Goal: Task Accomplishment & Management: Use online tool/utility

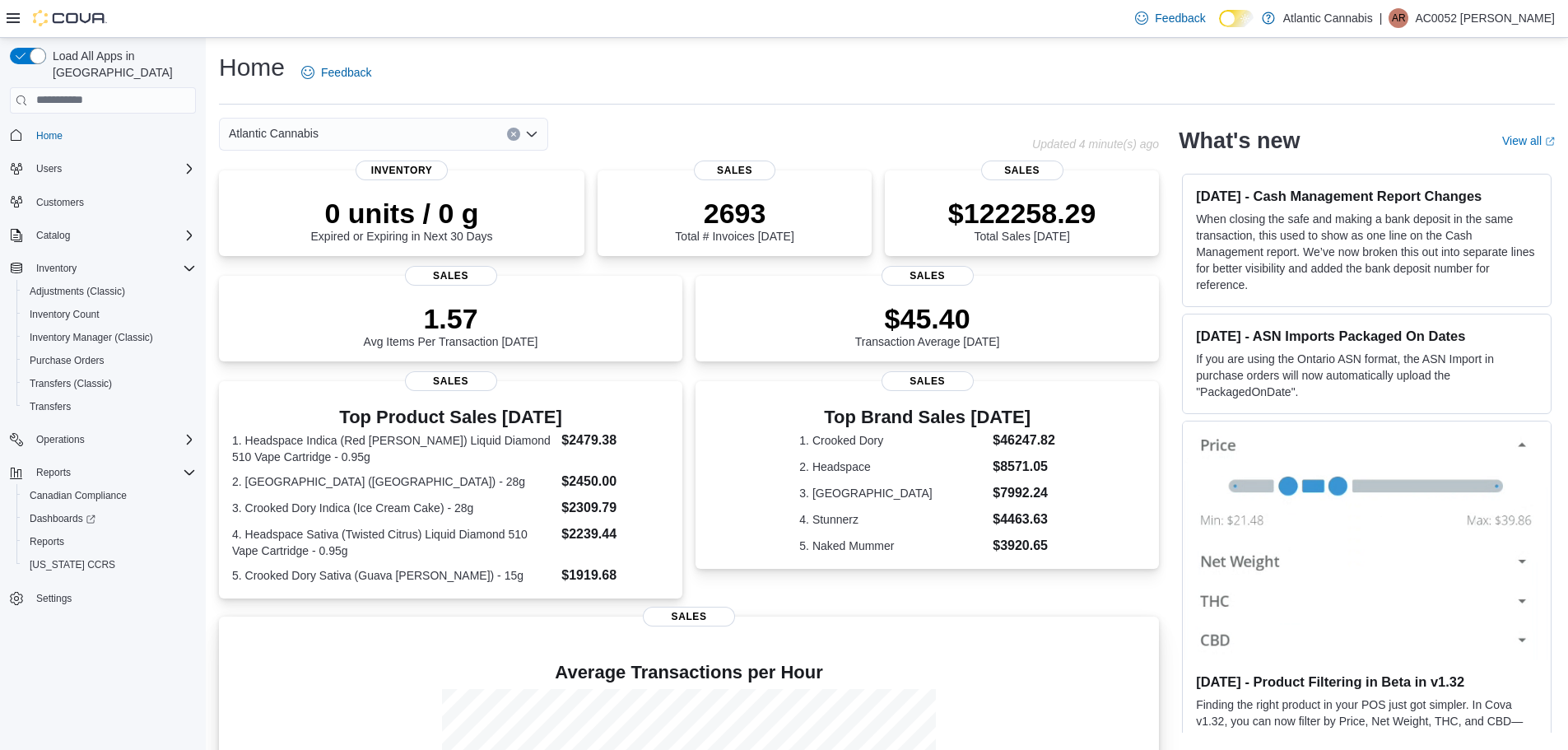
click at [233, 648] on p at bounding box center [689, 646] width 913 height 20
click at [56, 535] on span "Reports" at bounding box center [47, 542] width 35 height 13
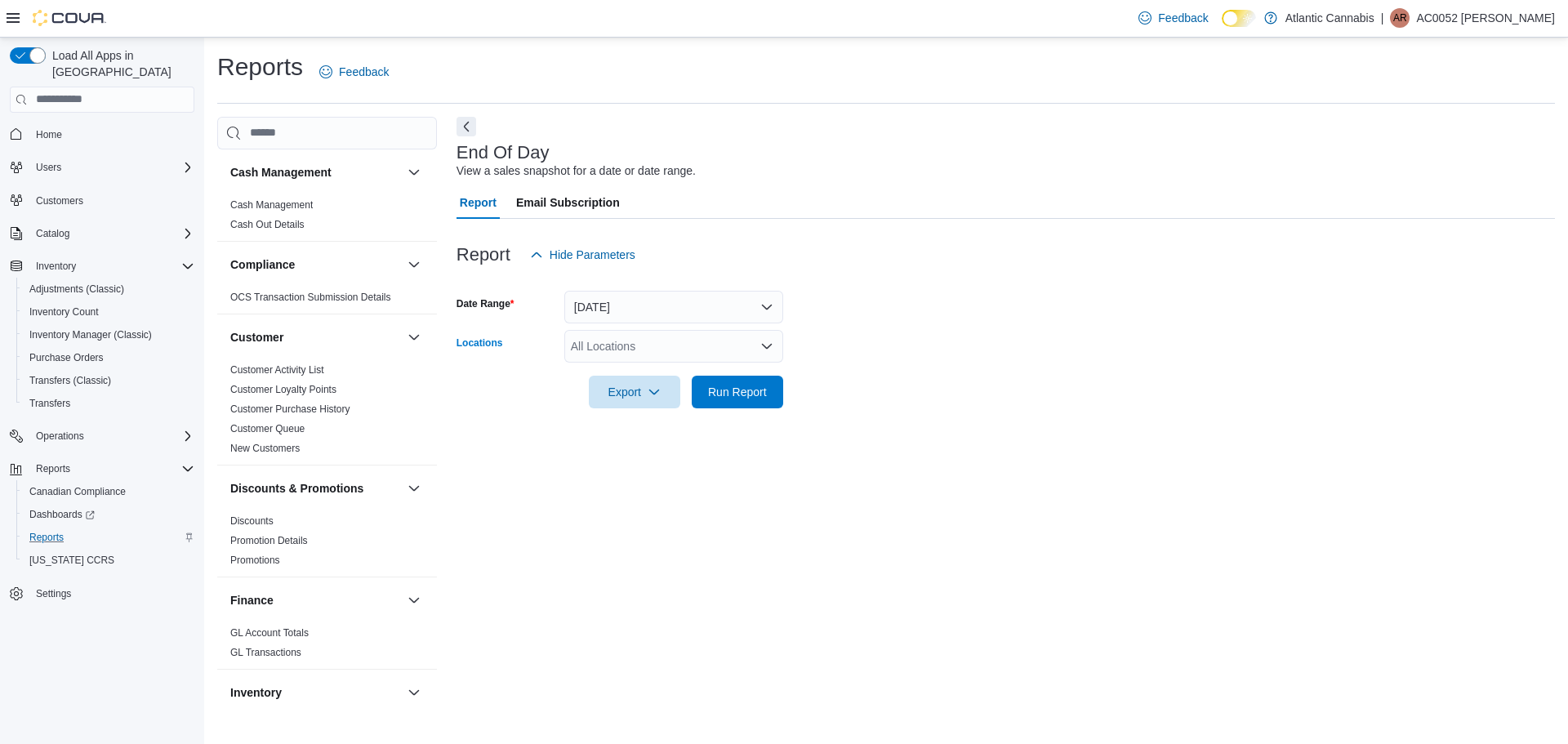
click at [628, 351] on div "All Locations" at bounding box center [674, 346] width 219 height 33
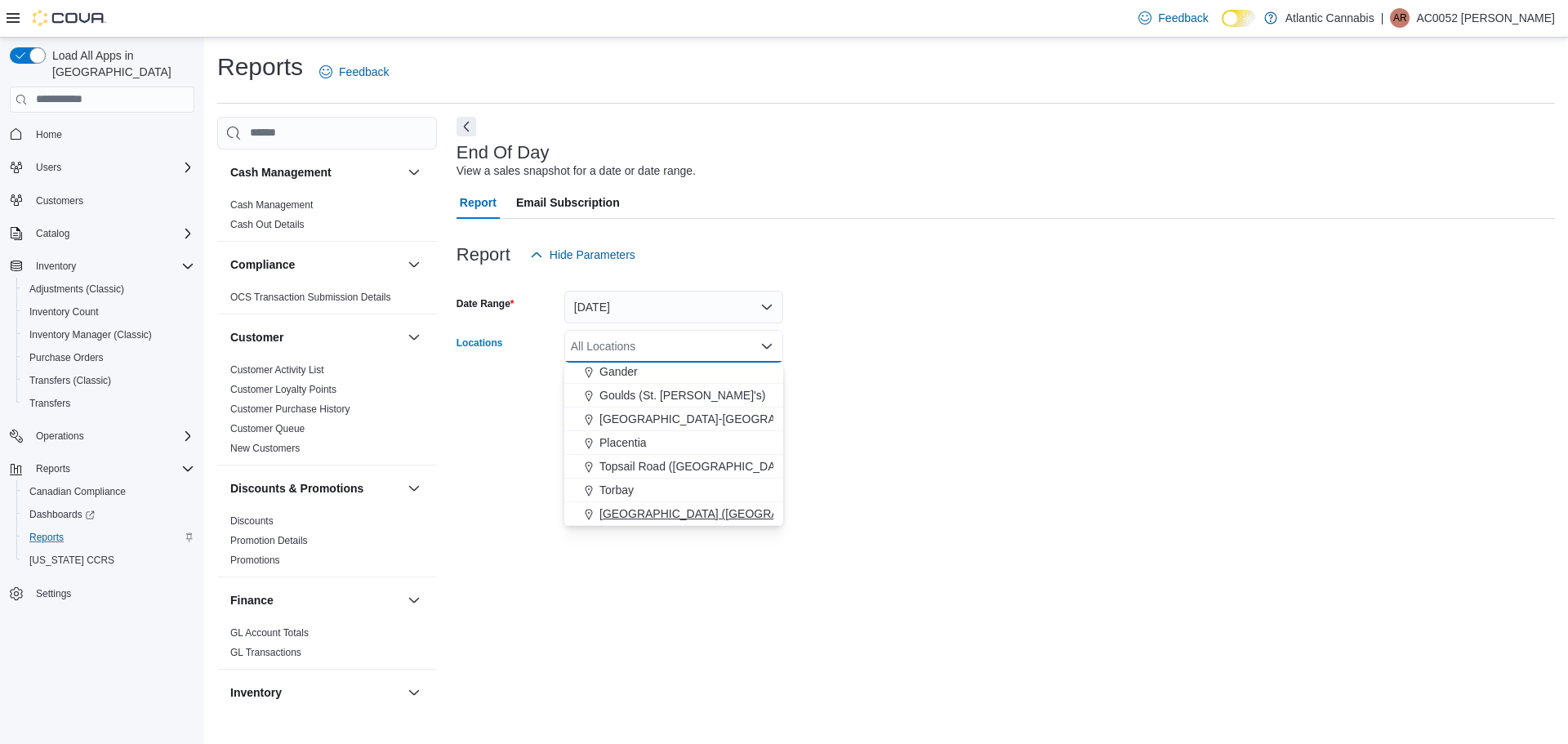
click at [633, 515] on span "Water Street (St. John's)" at bounding box center [771, 513] width 343 height 17
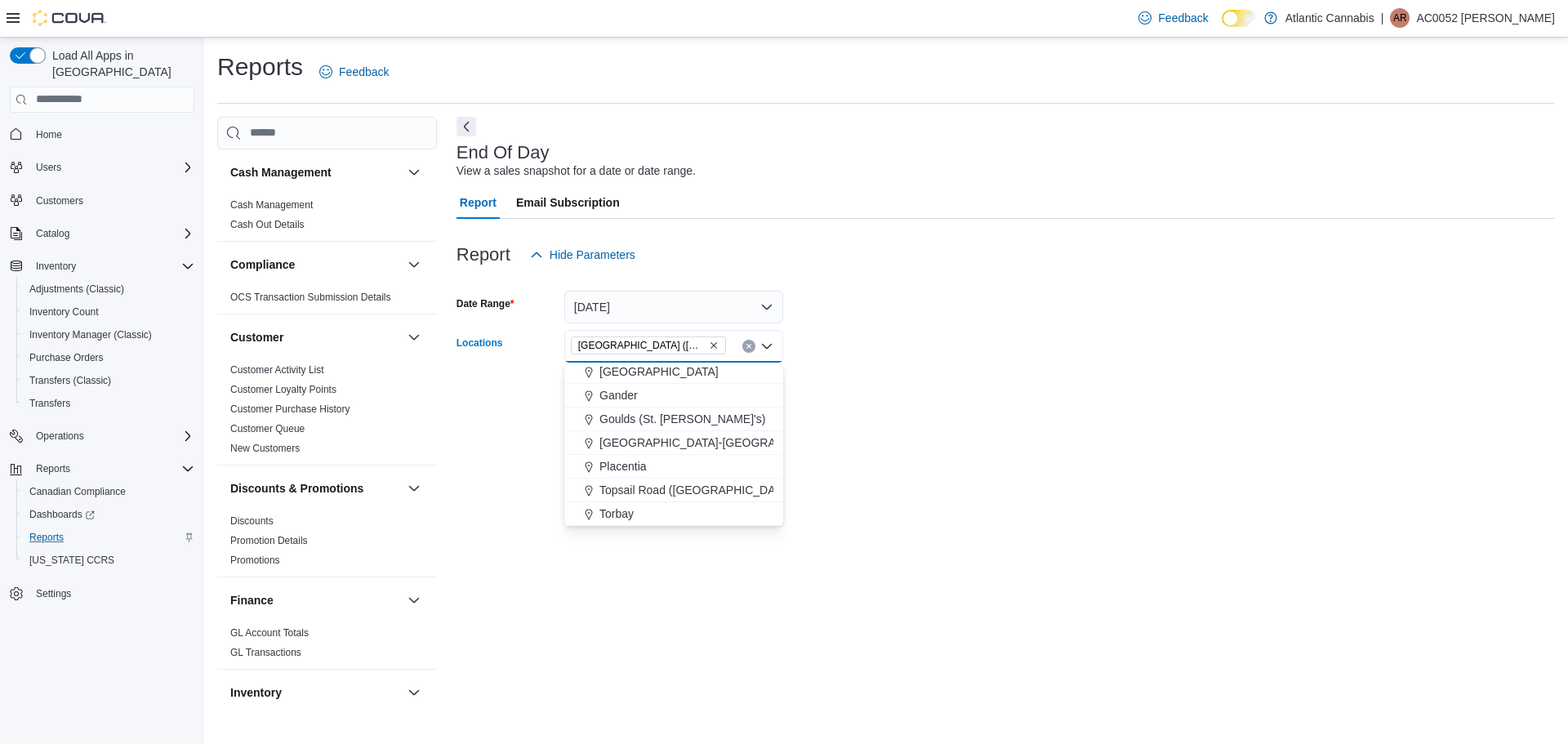
click at [982, 363] on div at bounding box center [1006, 369] width 1099 height 13
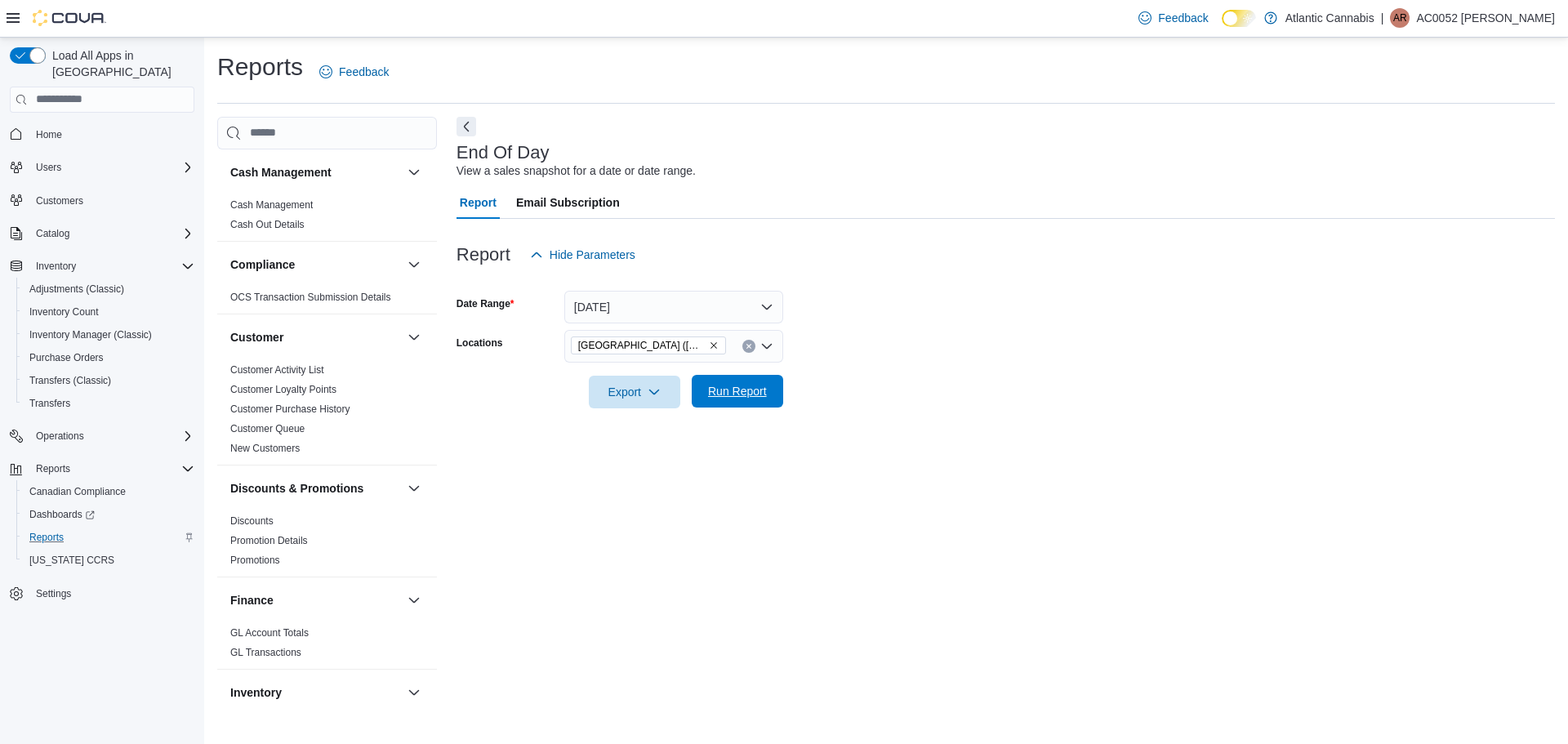
click at [743, 402] on span "Run Report" at bounding box center [737, 391] width 72 height 33
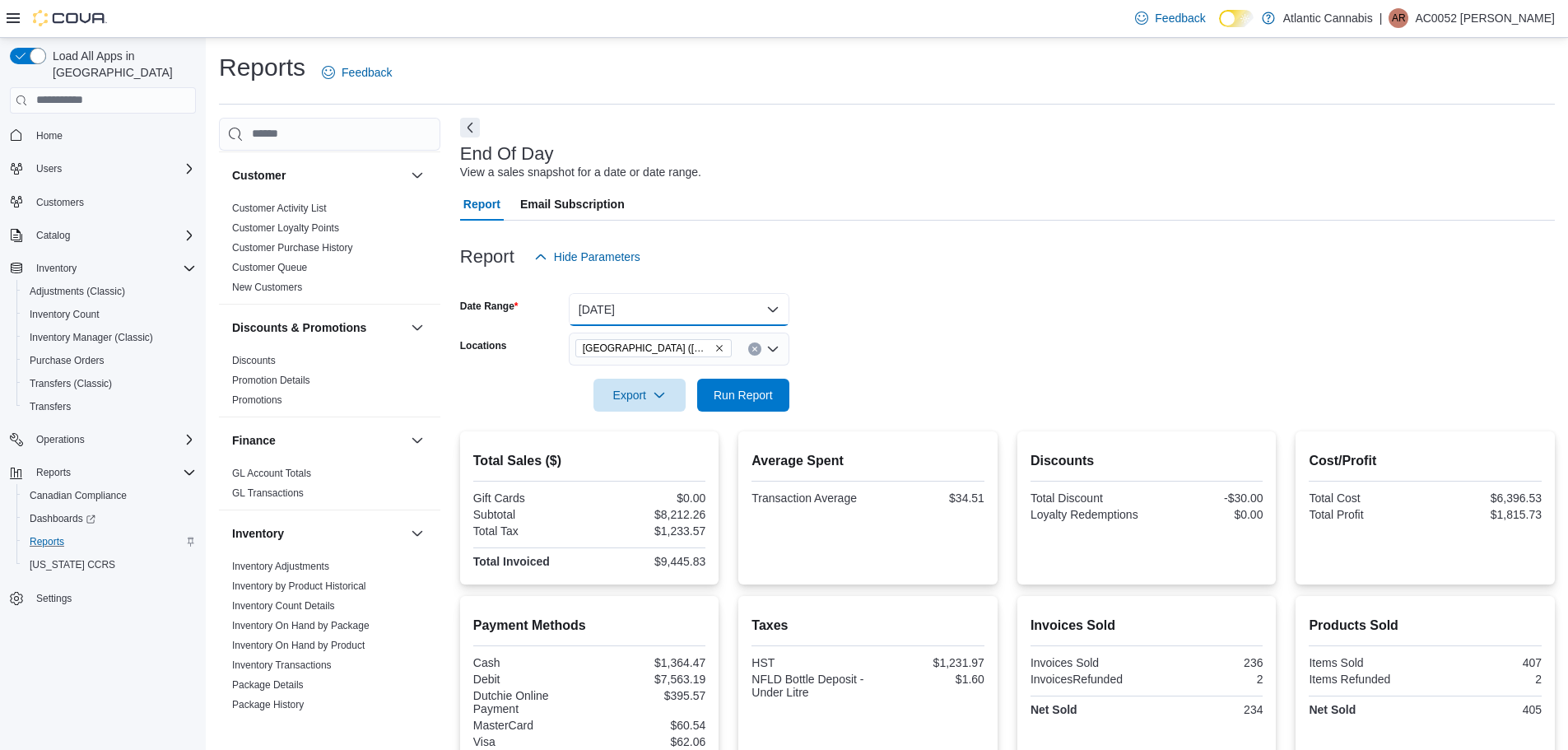
click at [713, 317] on button "Today" at bounding box center [679, 309] width 220 height 33
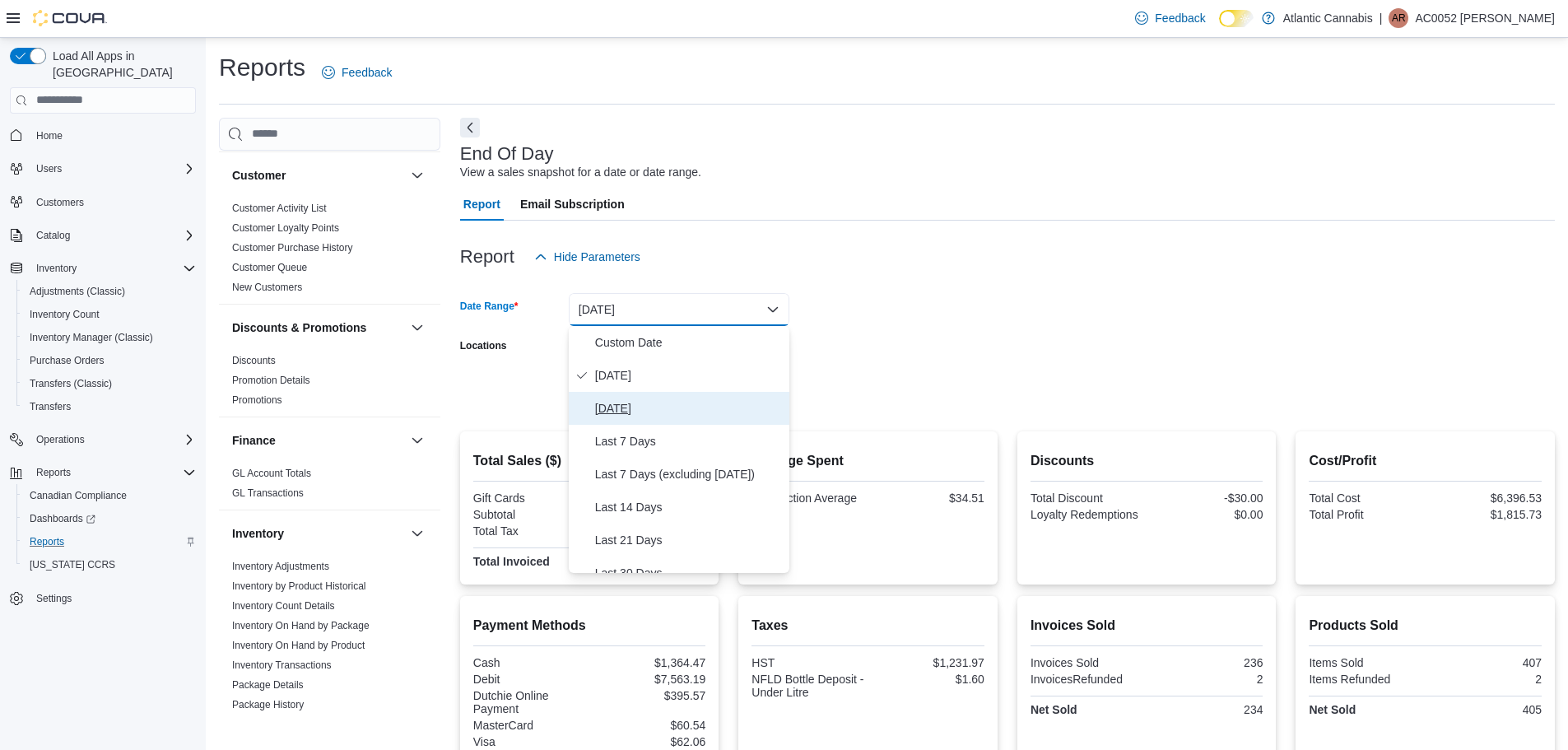
click at [684, 409] on span "Yesterday" at bounding box center [689, 408] width 188 height 20
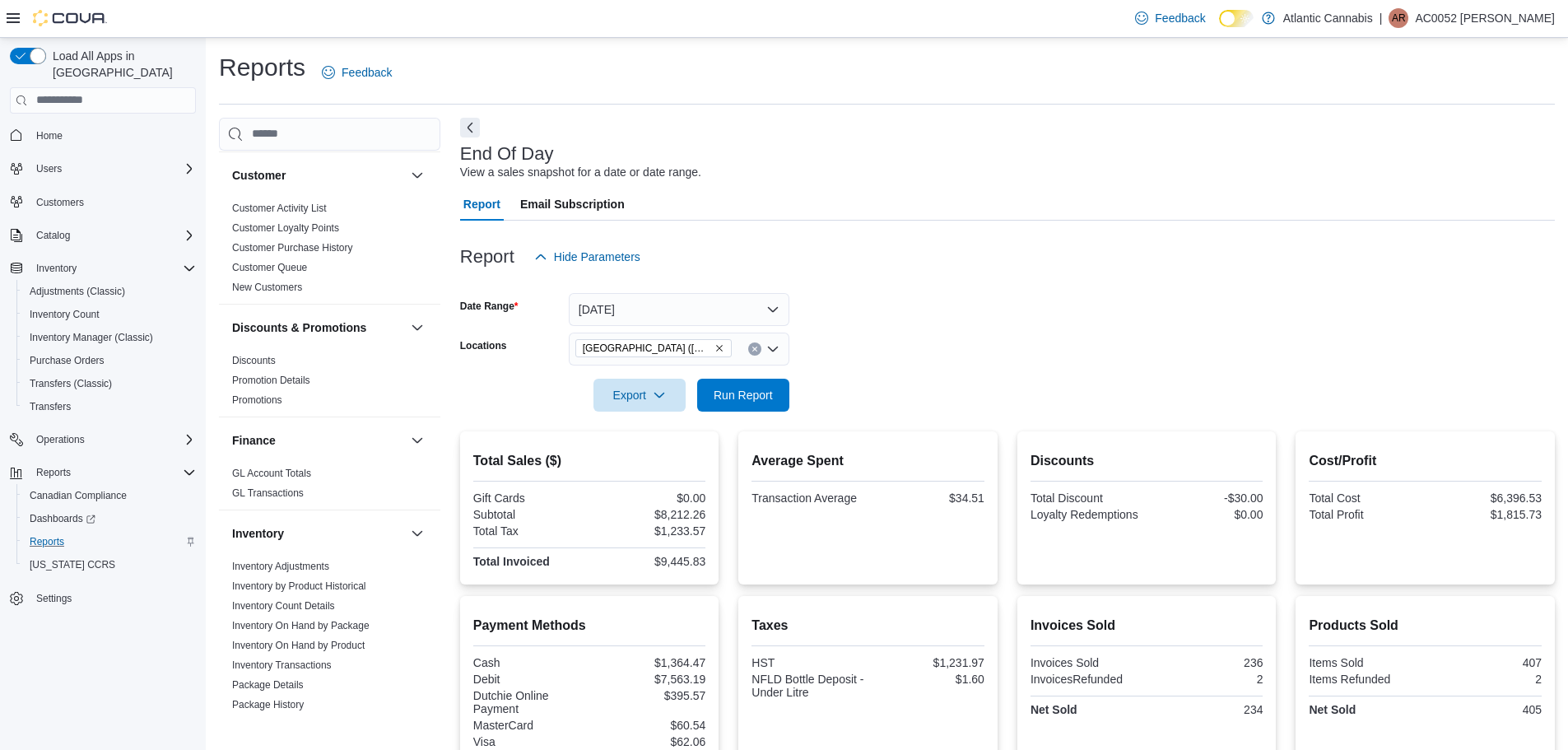
click at [988, 271] on div "Report Hide Parameters" at bounding box center [1008, 256] width 1095 height 33
click at [734, 393] on span "Run Report" at bounding box center [743, 395] width 59 height 17
click at [588, 315] on button "Yesterday" at bounding box center [679, 309] width 220 height 33
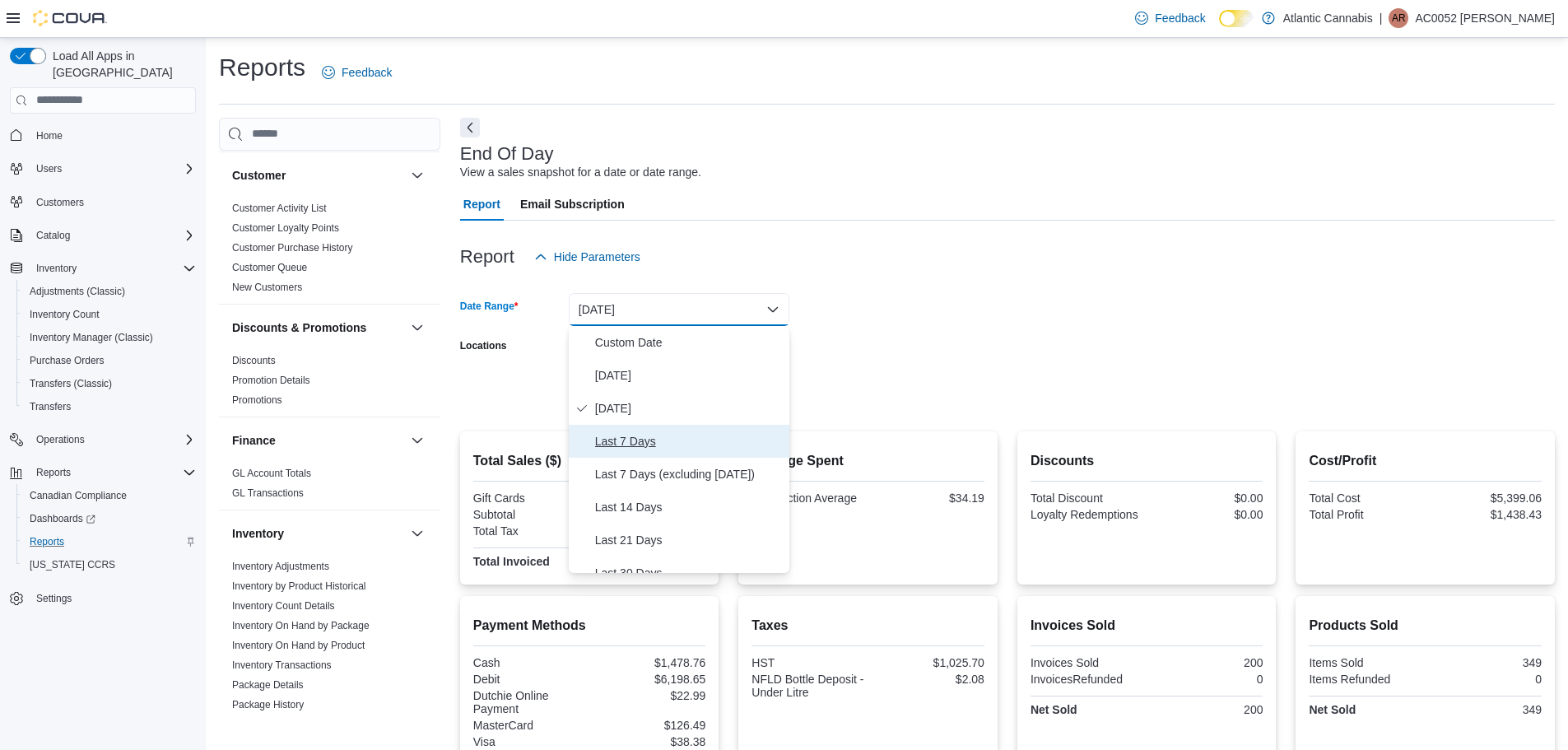
click at [623, 439] on span "Last 7 Days" at bounding box center [689, 441] width 188 height 20
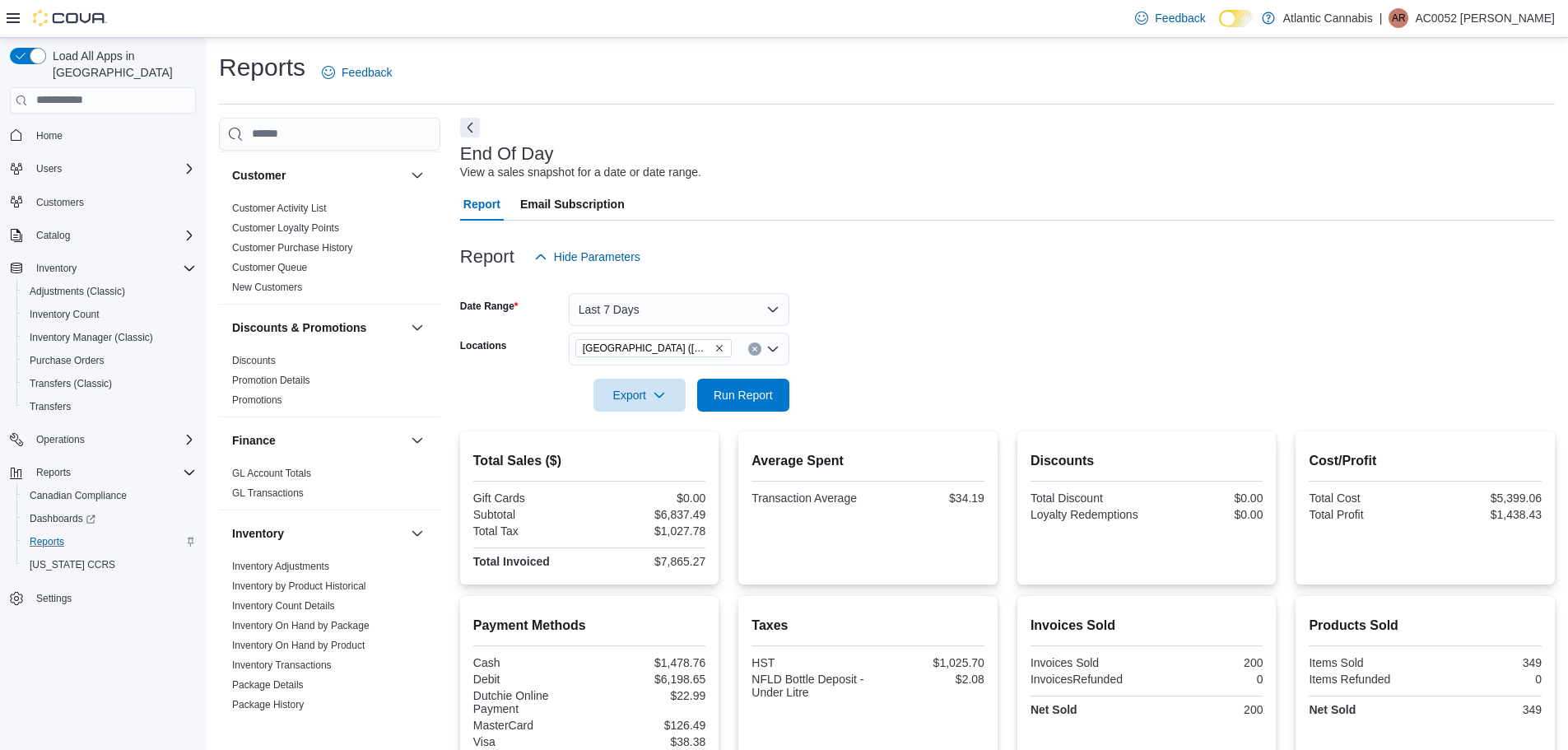
click at [936, 297] on form "Date Range Last 7 Days Locations Water Street (St. John's) Export Run Report" at bounding box center [1008, 341] width 1095 height 138
click at [744, 392] on span "Run Report" at bounding box center [743, 395] width 59 height 17
click at [760, 350] on button "Clear input" at bounding box center [755, 349] width 13 height 13
click at [852, 295] on form "Date Range Last 7 Days Locations All Locations Export Run Report" at bounding box center [1008, 341] width 1095 height 138
click at [702, 382] on button "Run Report" at bounding box center [744, 394] width 92 height 33
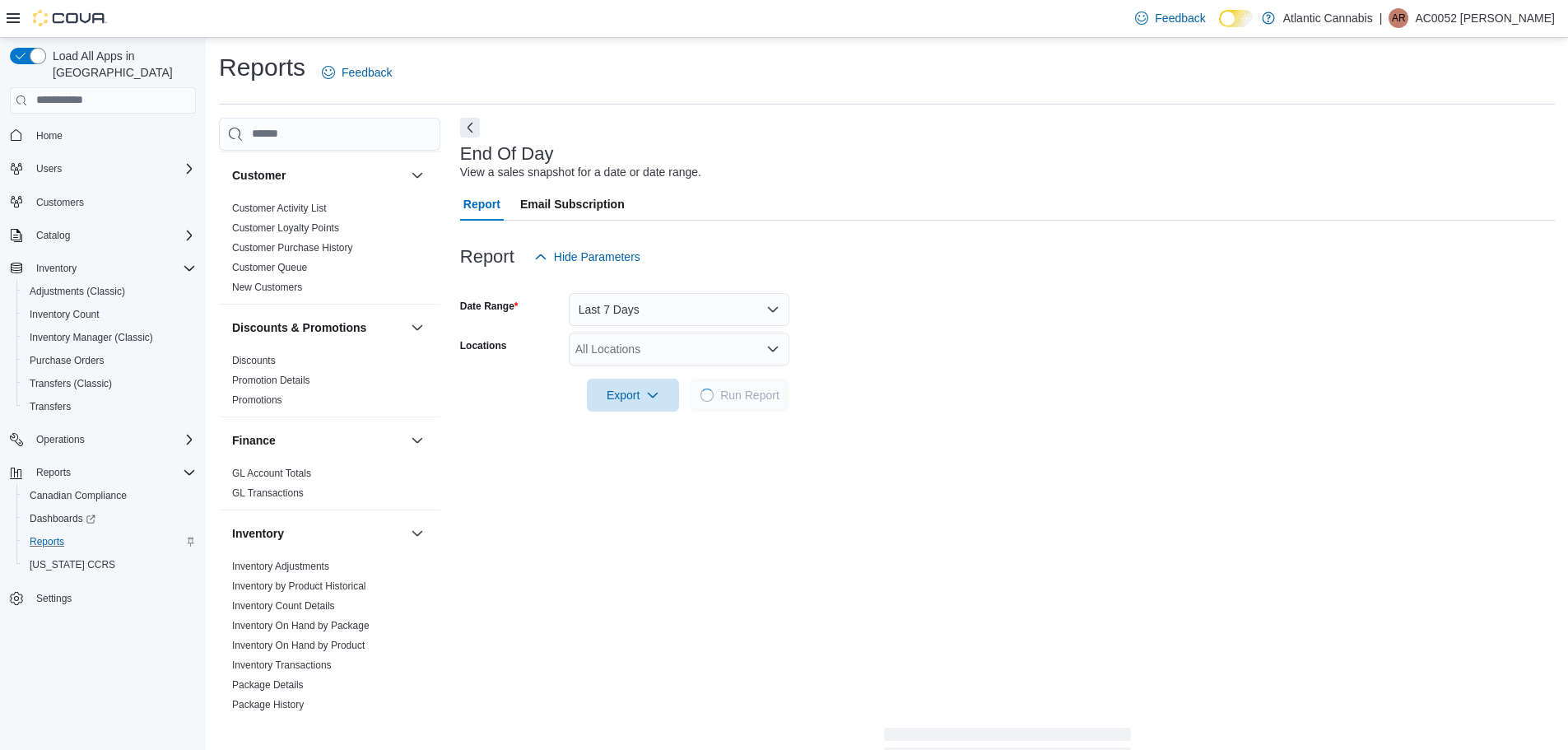
click at [827, 349] on form "Date Range Last 7 Days Locations All Locations Export Run Report" at bounding box center [1008, 341] width 1095 height 138
click at [773, 353] on icon "Open list of options" at bounding box center [773, 349] width 13 height 13
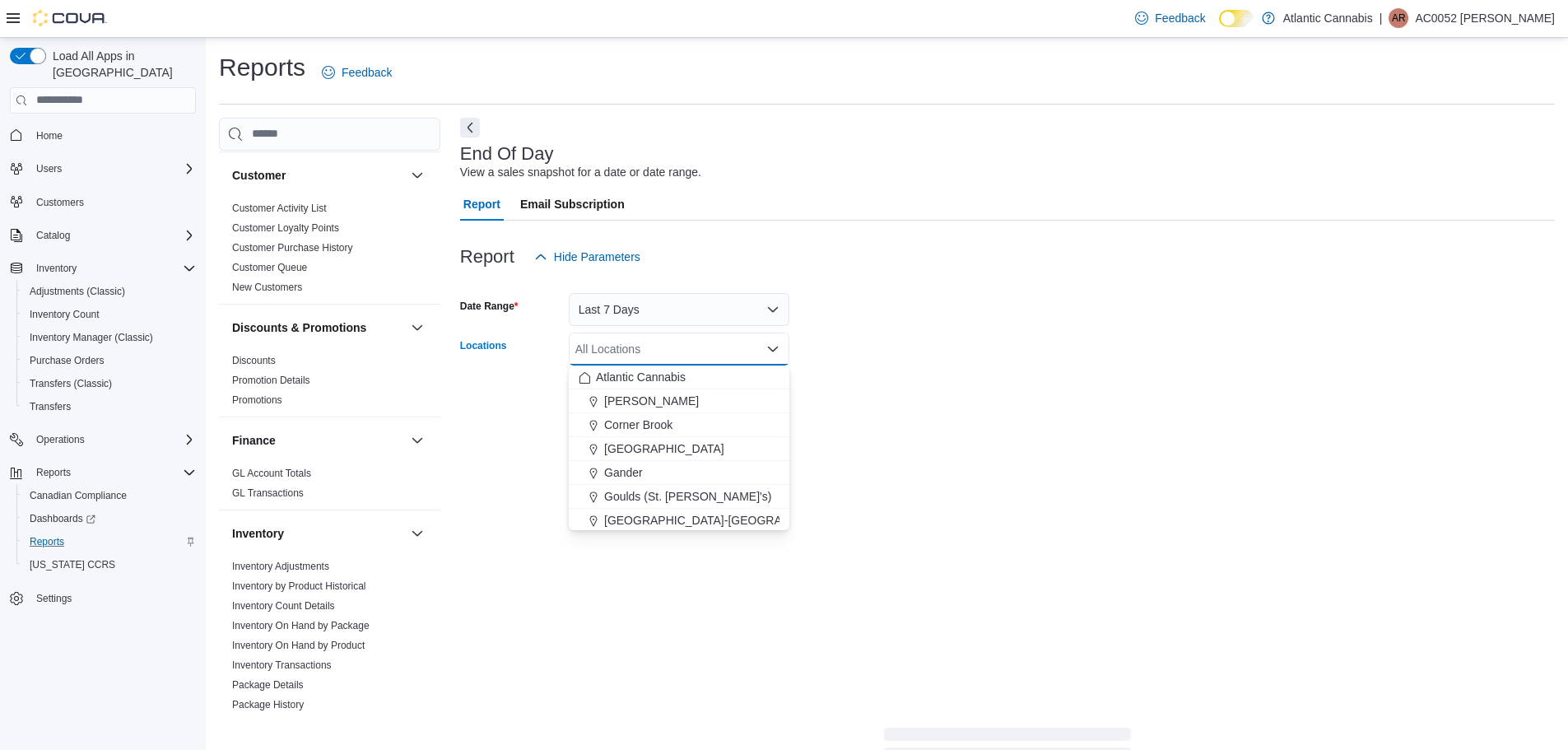
click at [773, 353] on icon "Close list of options" at bounding box center [773, 349] width 13 height 13
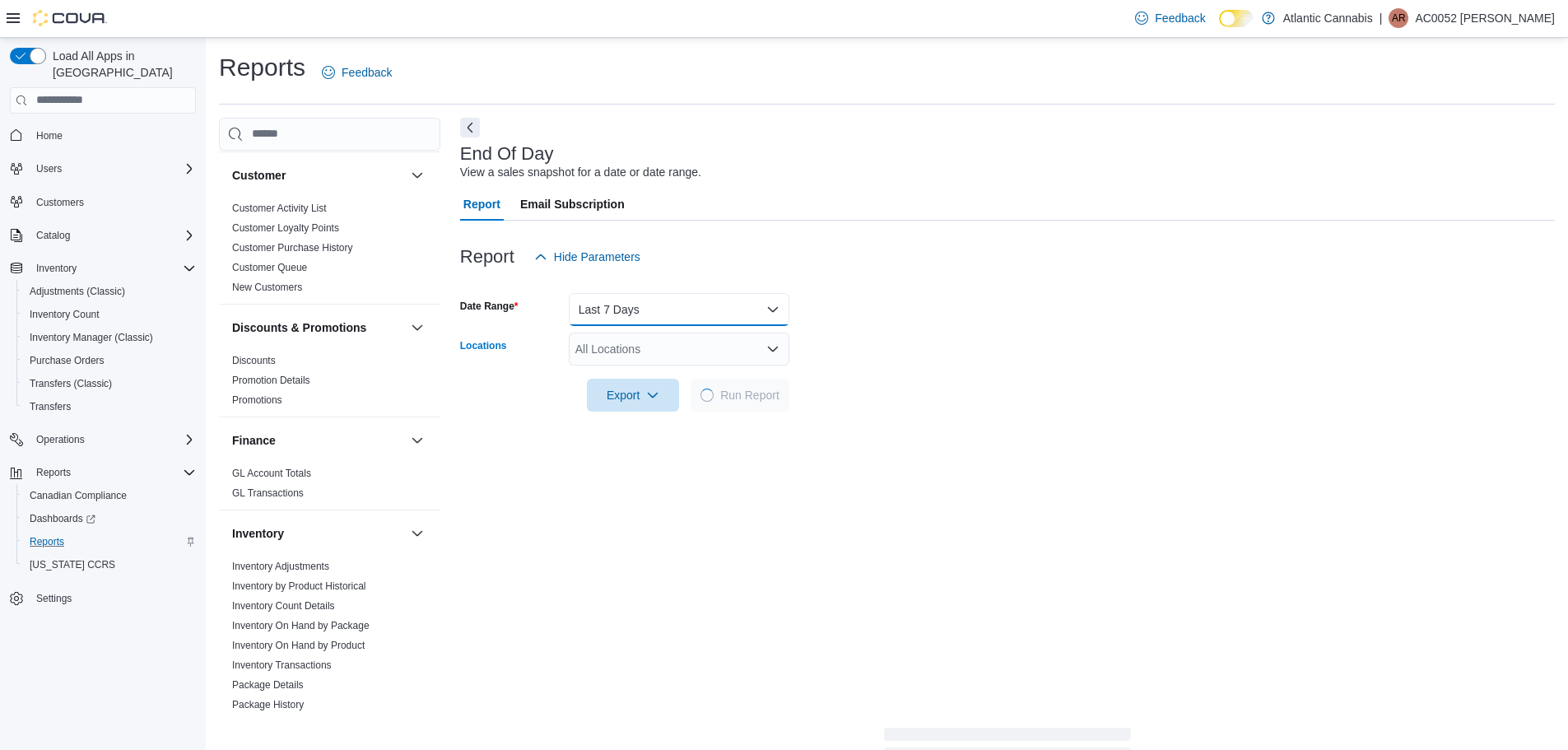
click at [771, 322] on button "Last 7 Days" at bounding box center [679, 309] width 220 height 33
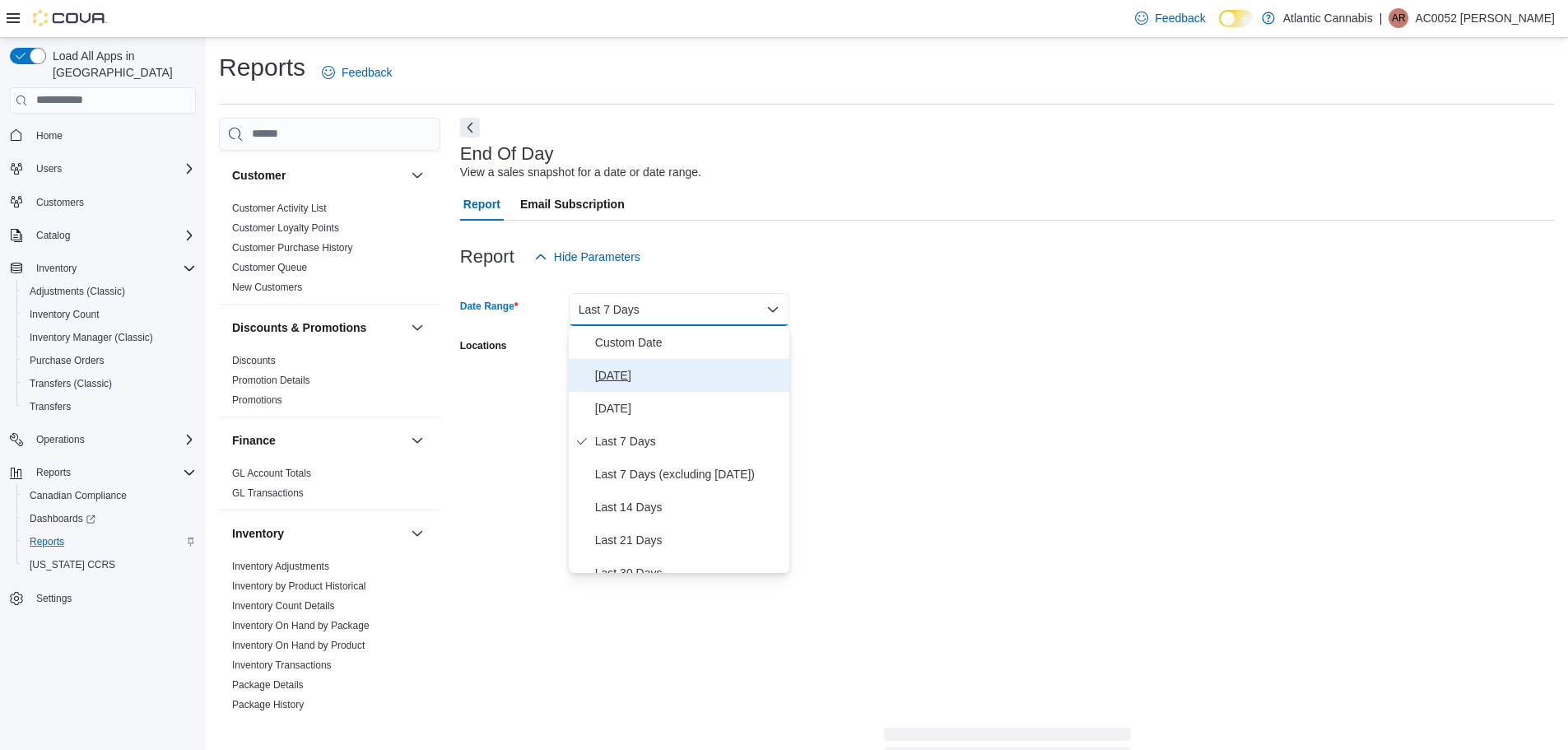
click at [607, 370] on span "Today" at bounding box center [689, 375] width 188 height 20
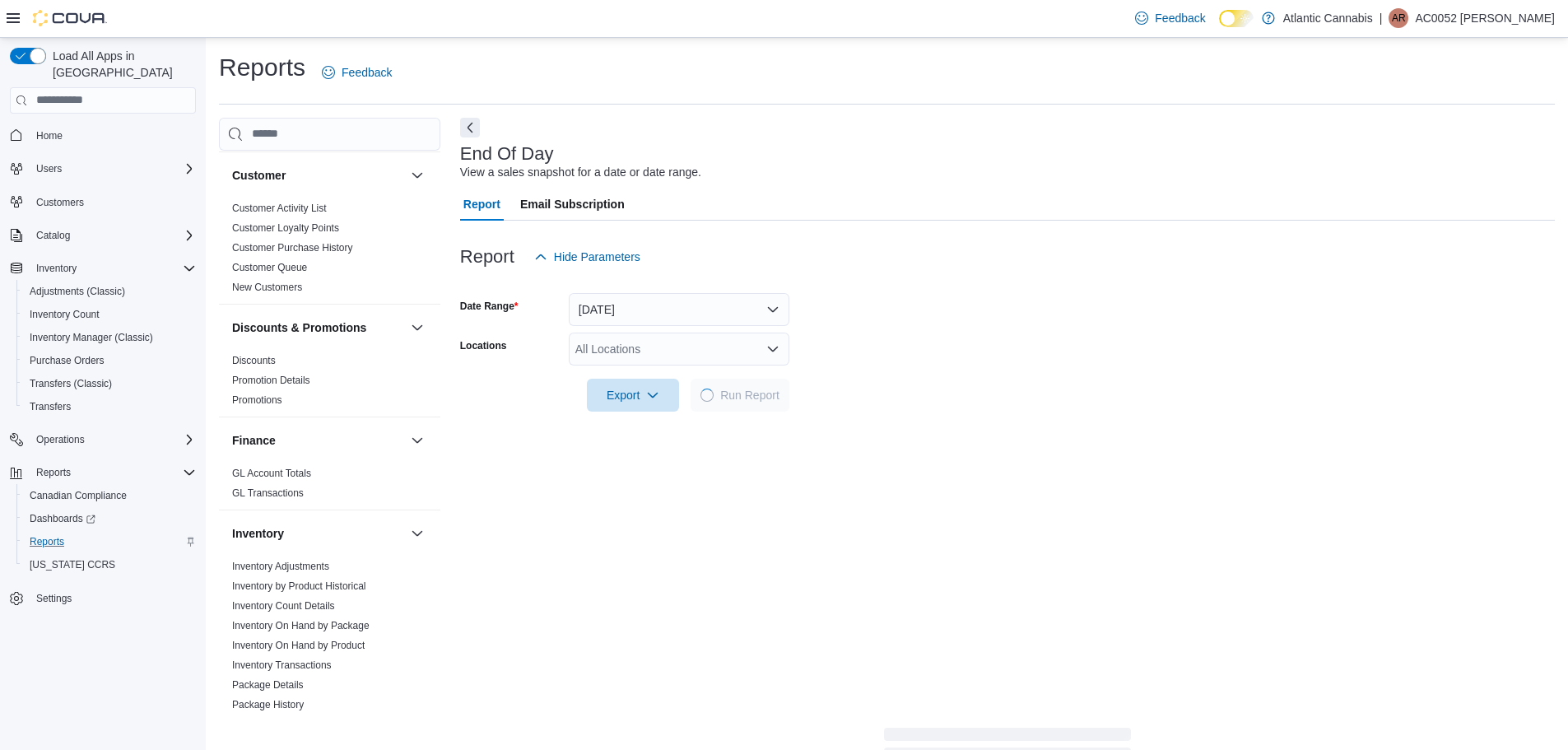
click at [942, 339] on form "Date Range Today Locations All Locations Export Run Report" at bounding box center [1008, 341] width 1095 height 138
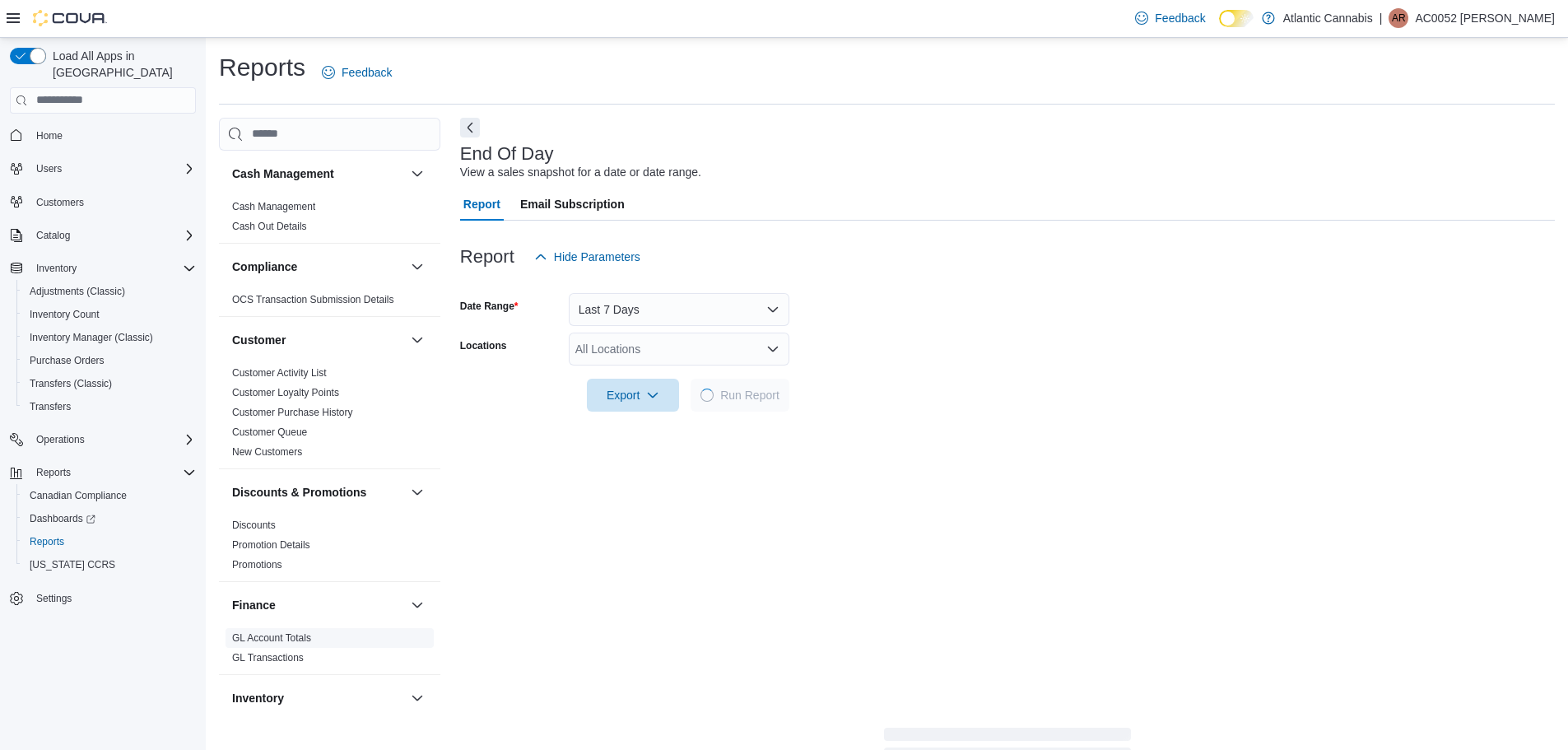
click at [283, 637] on link "GL Account Totals" at bounding box center [272, 638] width 79 height 11
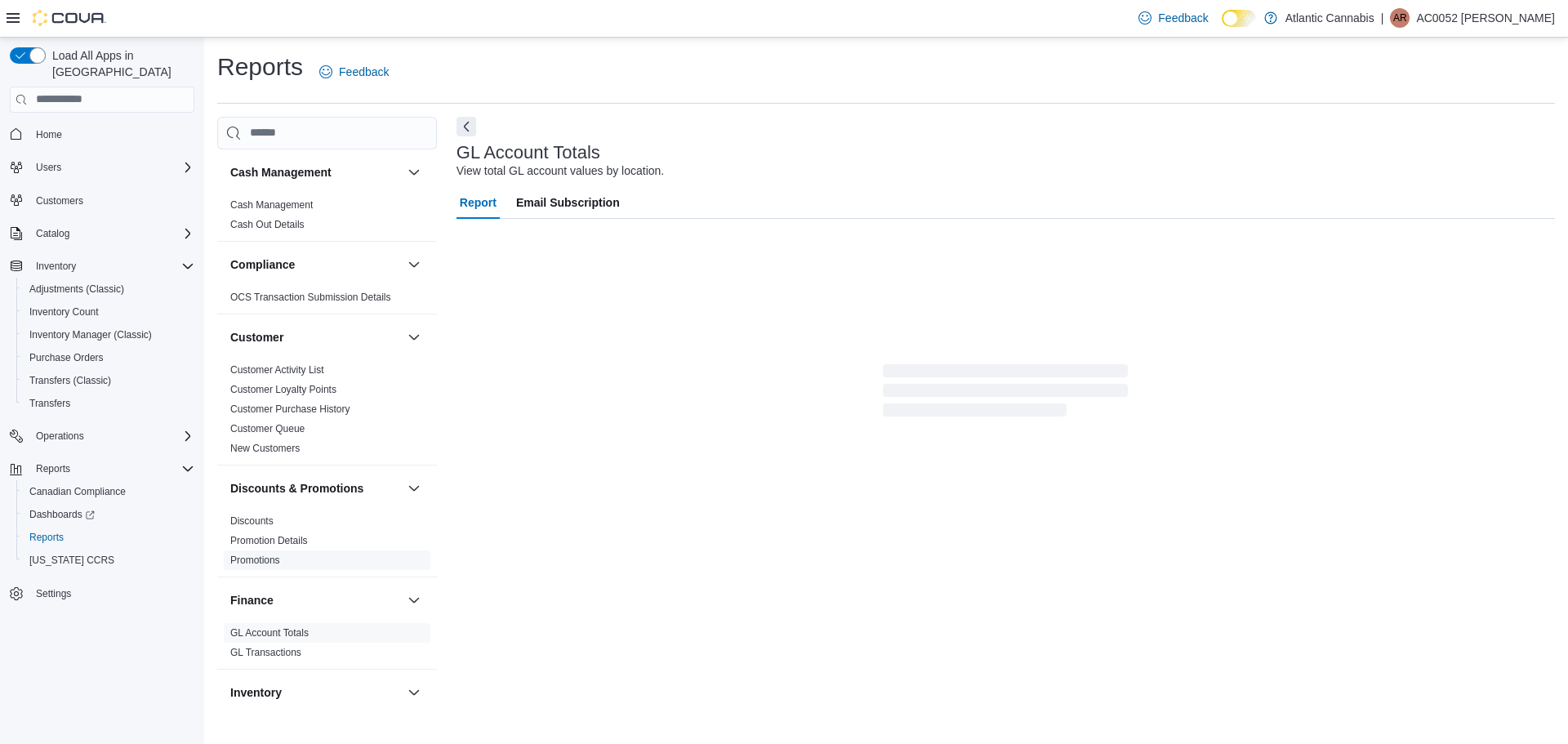
click at [282, 551] on span "Promotions" at bounding box center [328, 560] width 207 height 20
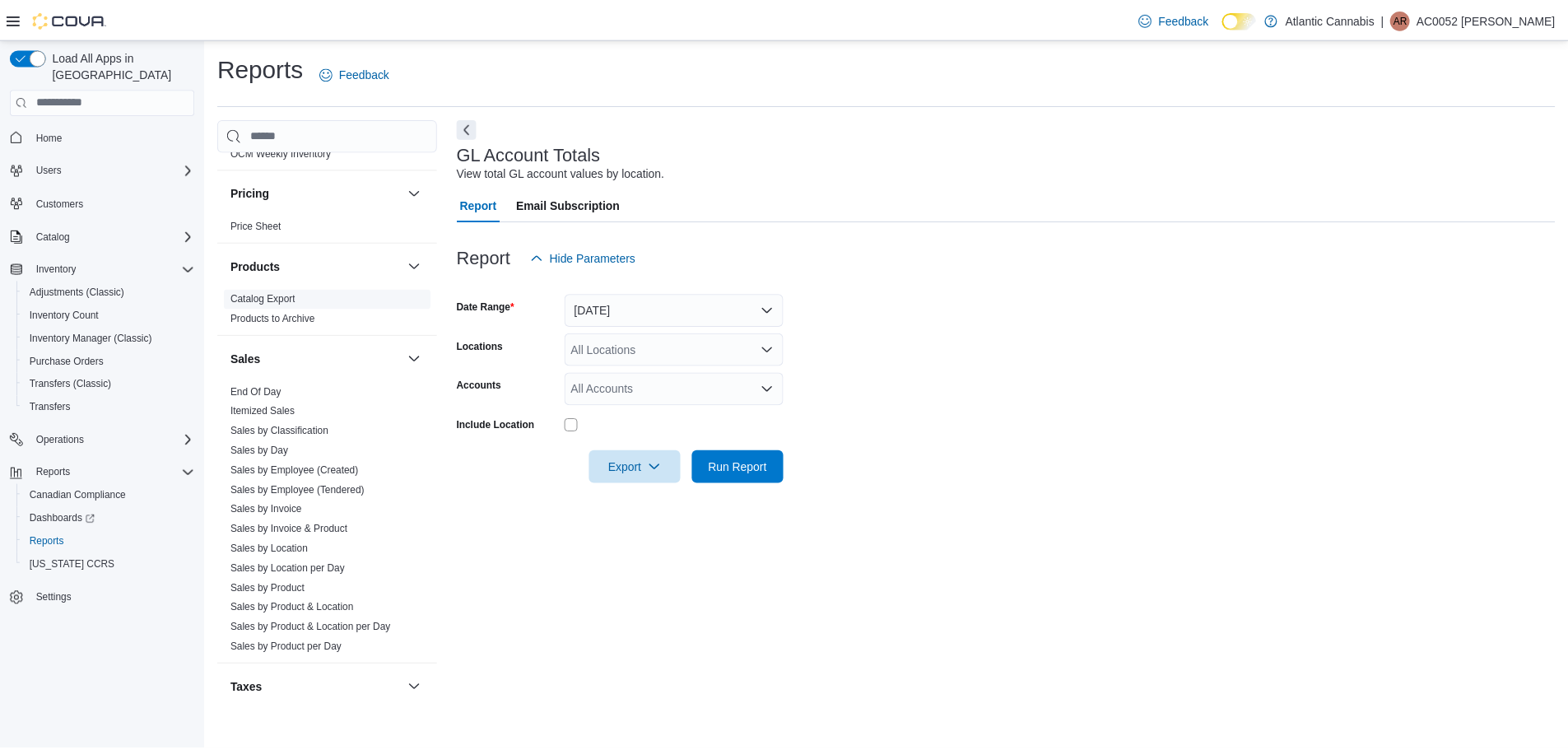
scroll to position [1025, 0]
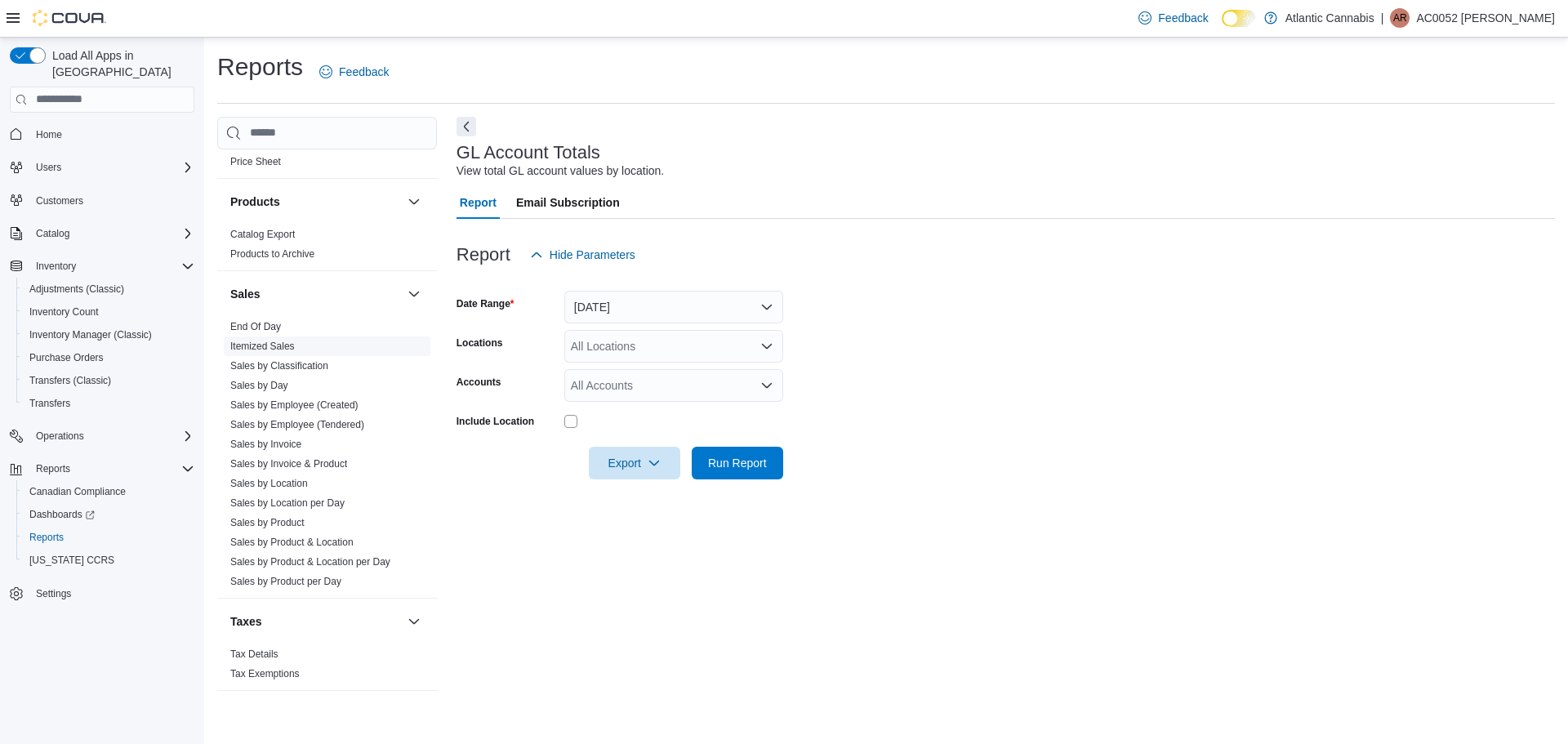
click at [268, 341] on link "Itemized Sales" at bounding box center [262, 346] width 64 height 11
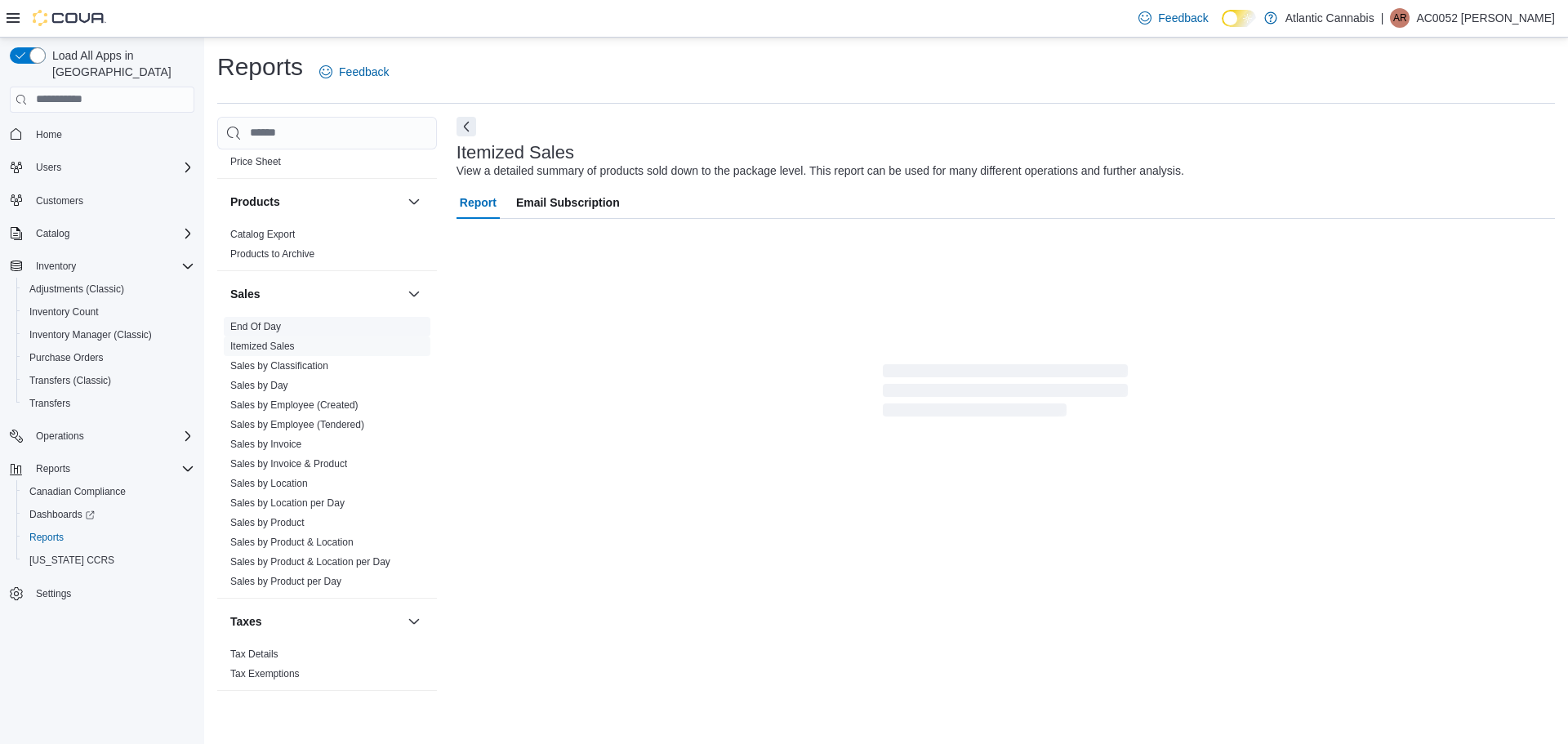
click at [271, 329] on link "End Of Day" at bounding box center [256, 326] width 50 height 11
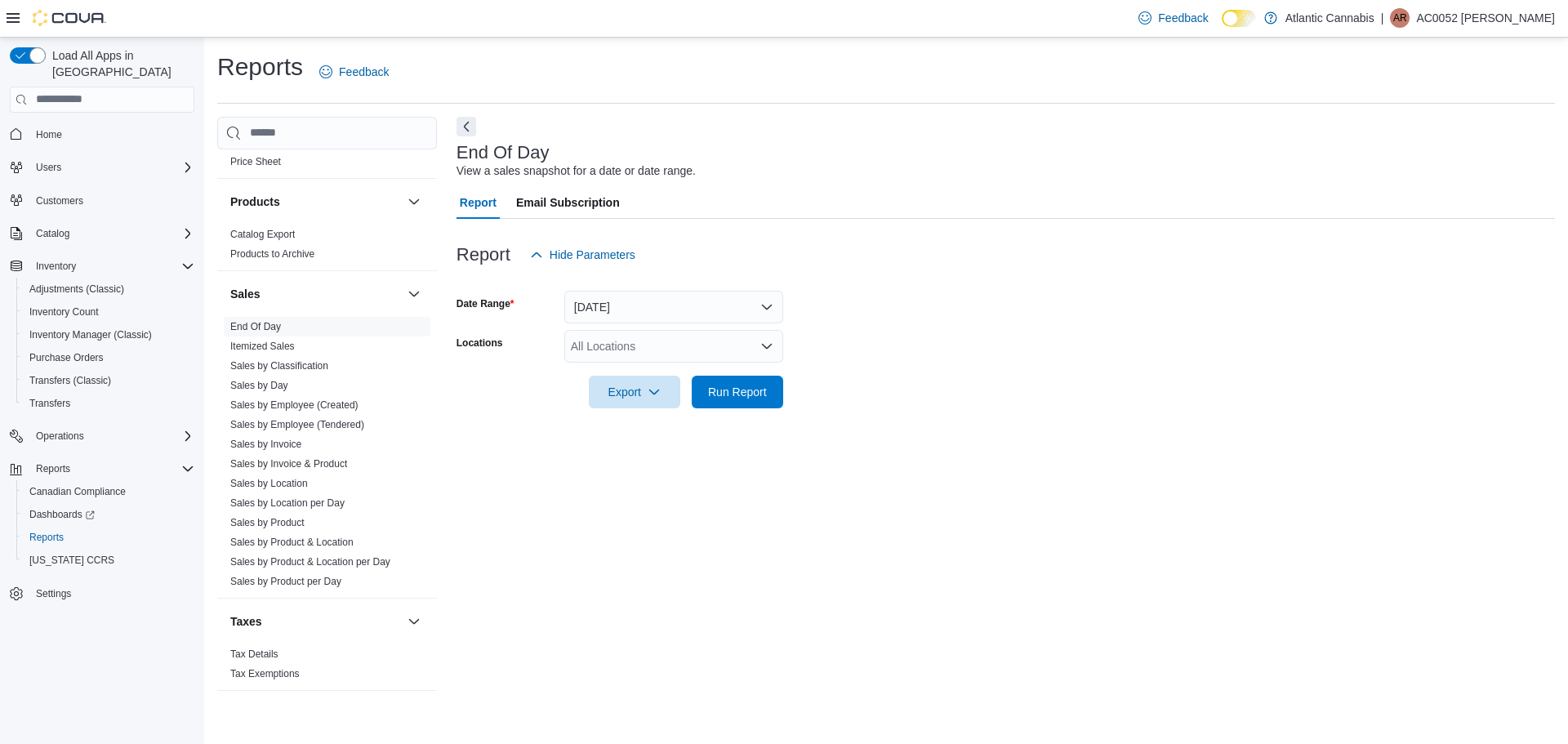
click at [776, 351] on div "All Locations" at bounding box center [674, 346] width 219 height 33
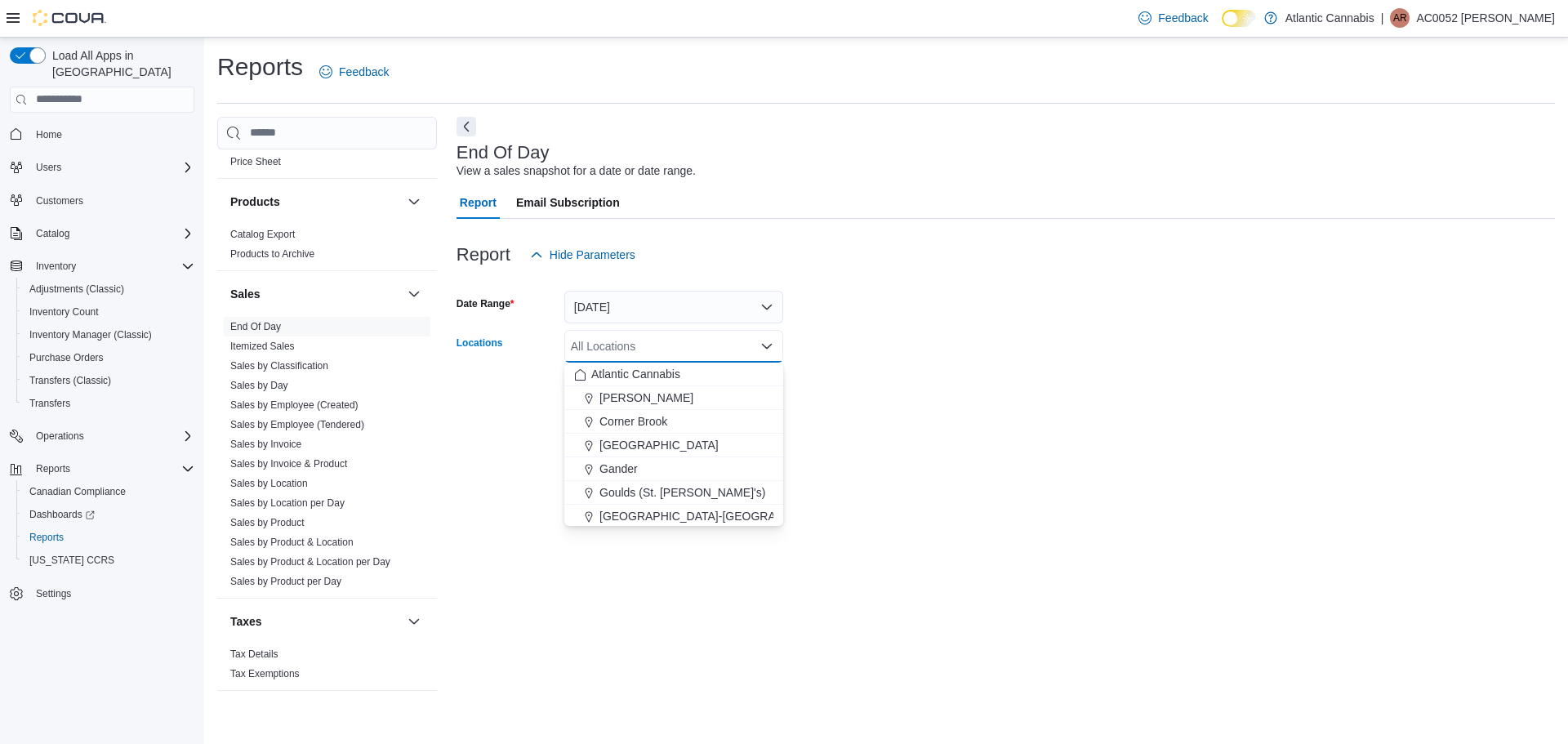
click at [776, 350] on div "All Locations Combo box. Selected. Combo box input. All Locations. Type some te…" at bounding box center [674, 346] width 219 height 33
click at [865, 326] on form "Date Range Today Locations All Locations Combo box. Selected. Combo box input. …" at bounding box center [1006, 339] width 1099 height 137
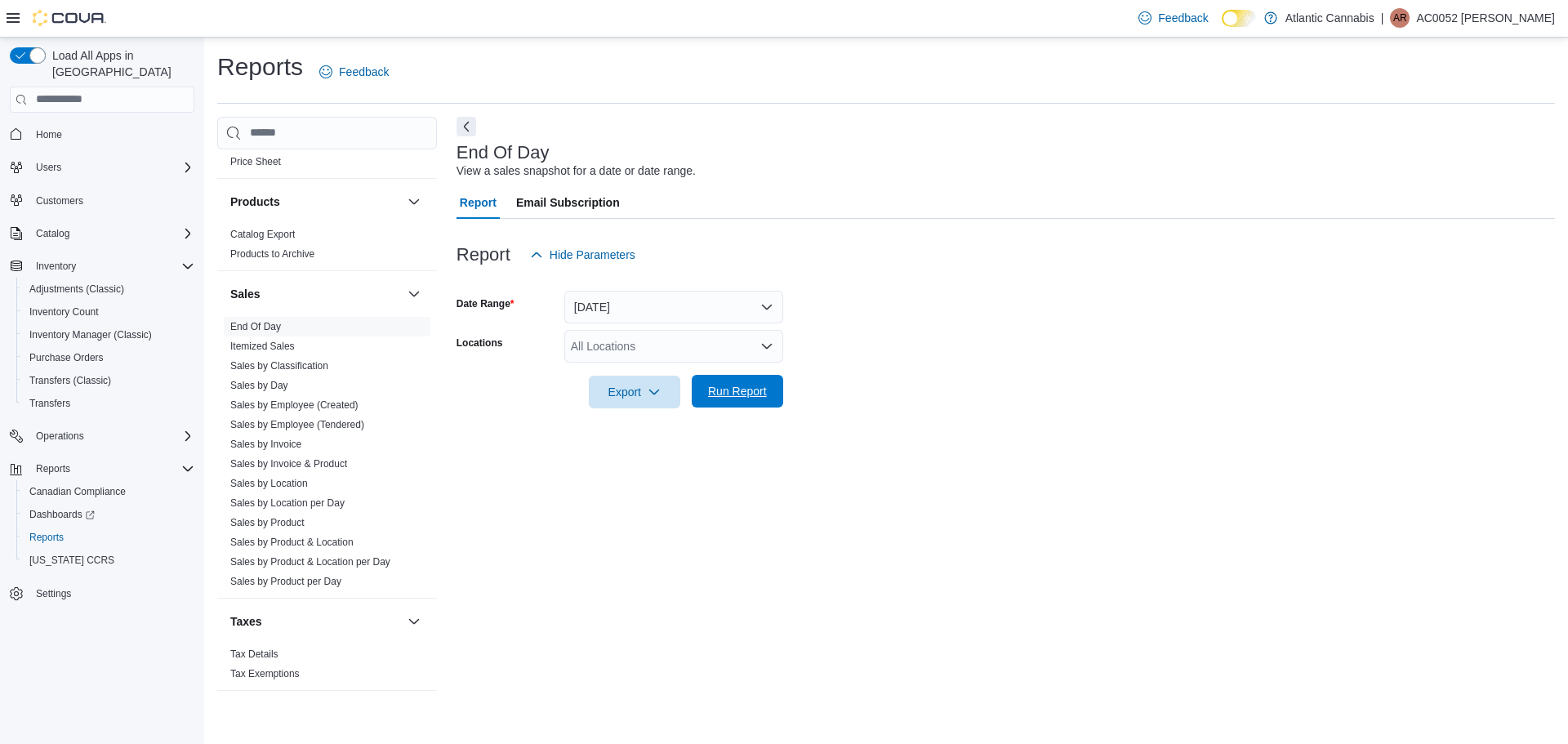
click at [769, 395] on span "Run Report" at bounding box center [737, 391] width 72 height 33
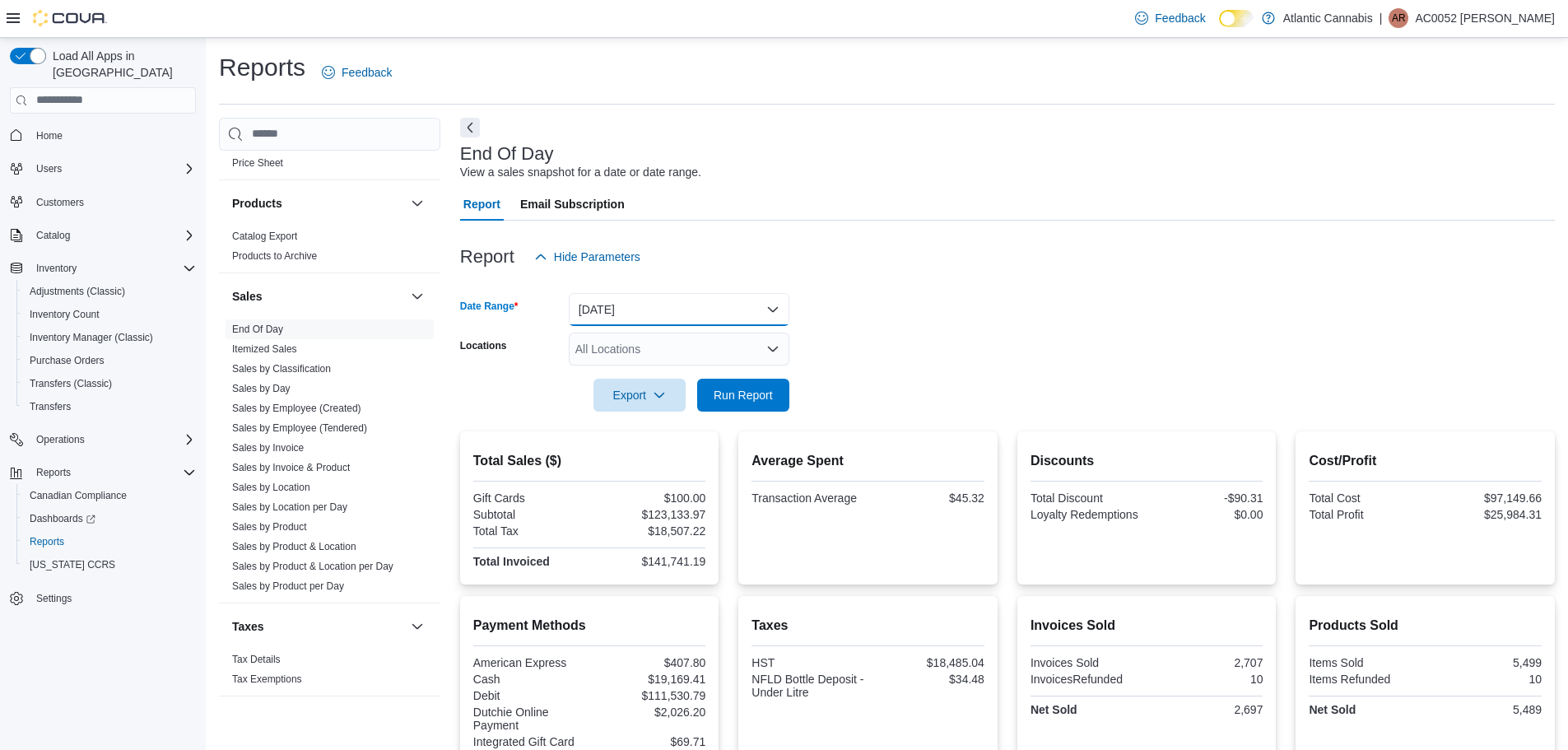
click at [766, 309] on button "Today" at bounding box center [679, 309] width 220 height 33
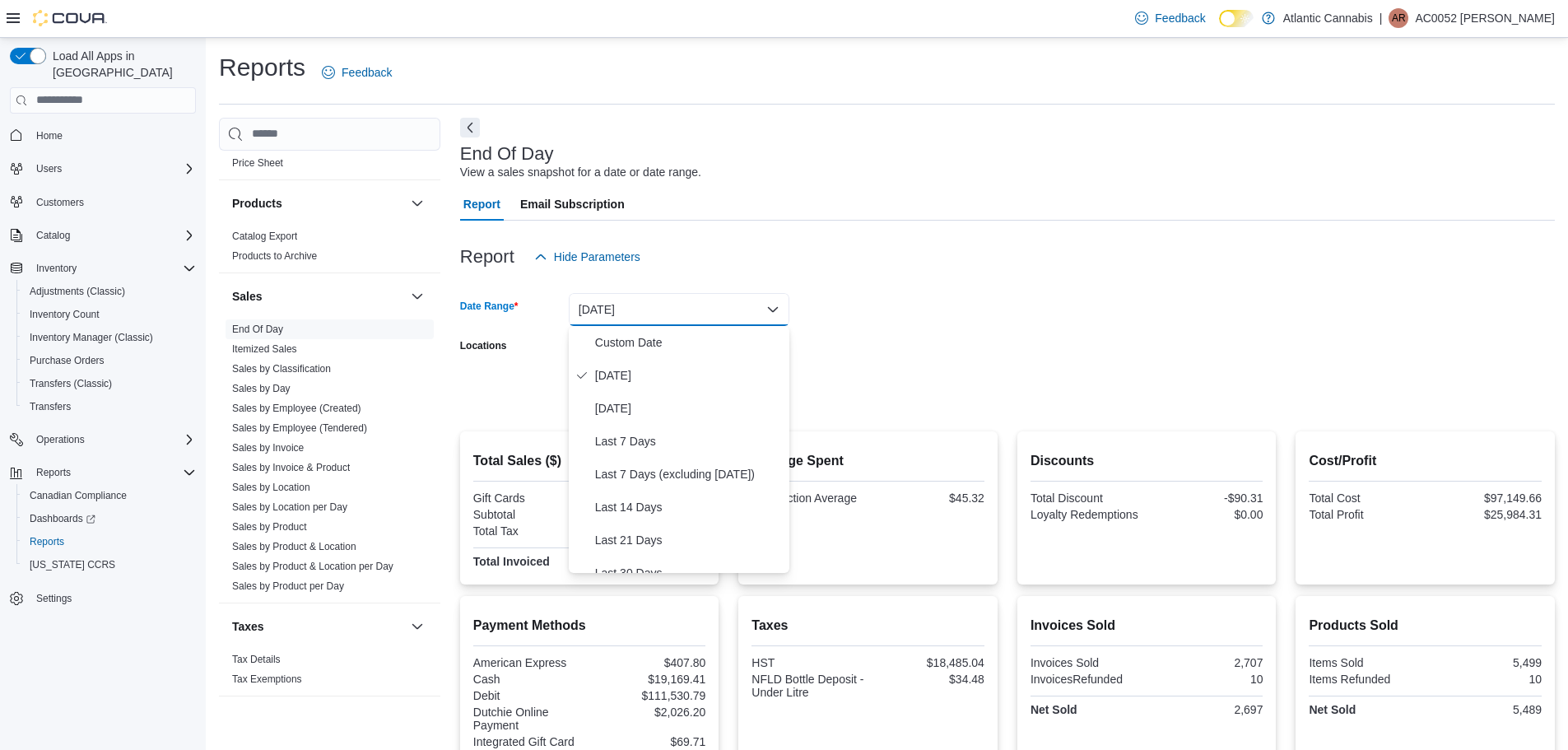
click at [843, 303] on form "Date Range Today Locations All Locations Export Run Report" at bounding box center [1008, 341] width 1095 height 138
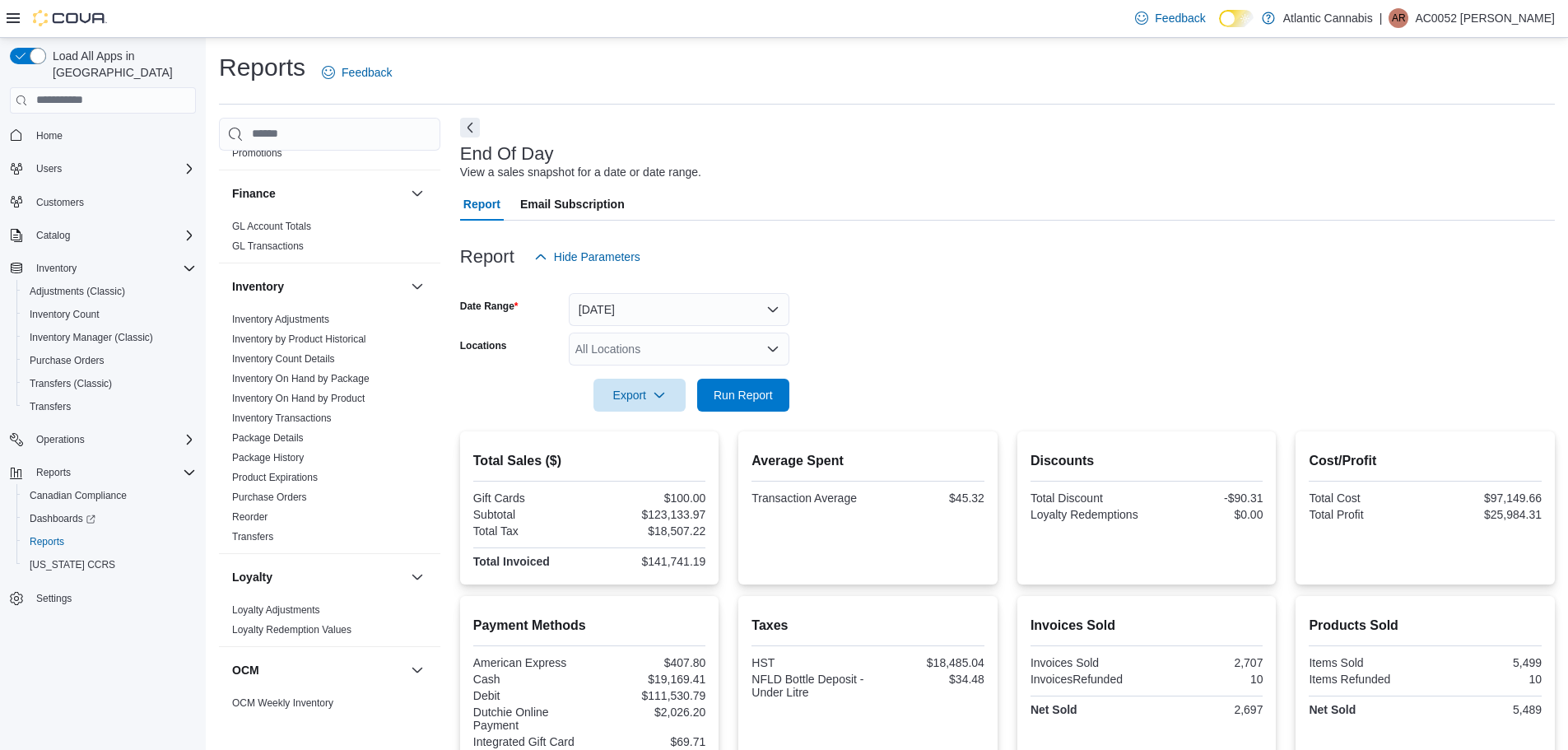
click at [988, 387] on form "Date Range Today Locations All Locations Export Run Report" at bounding box center [1008, 341] width 1095 height 138
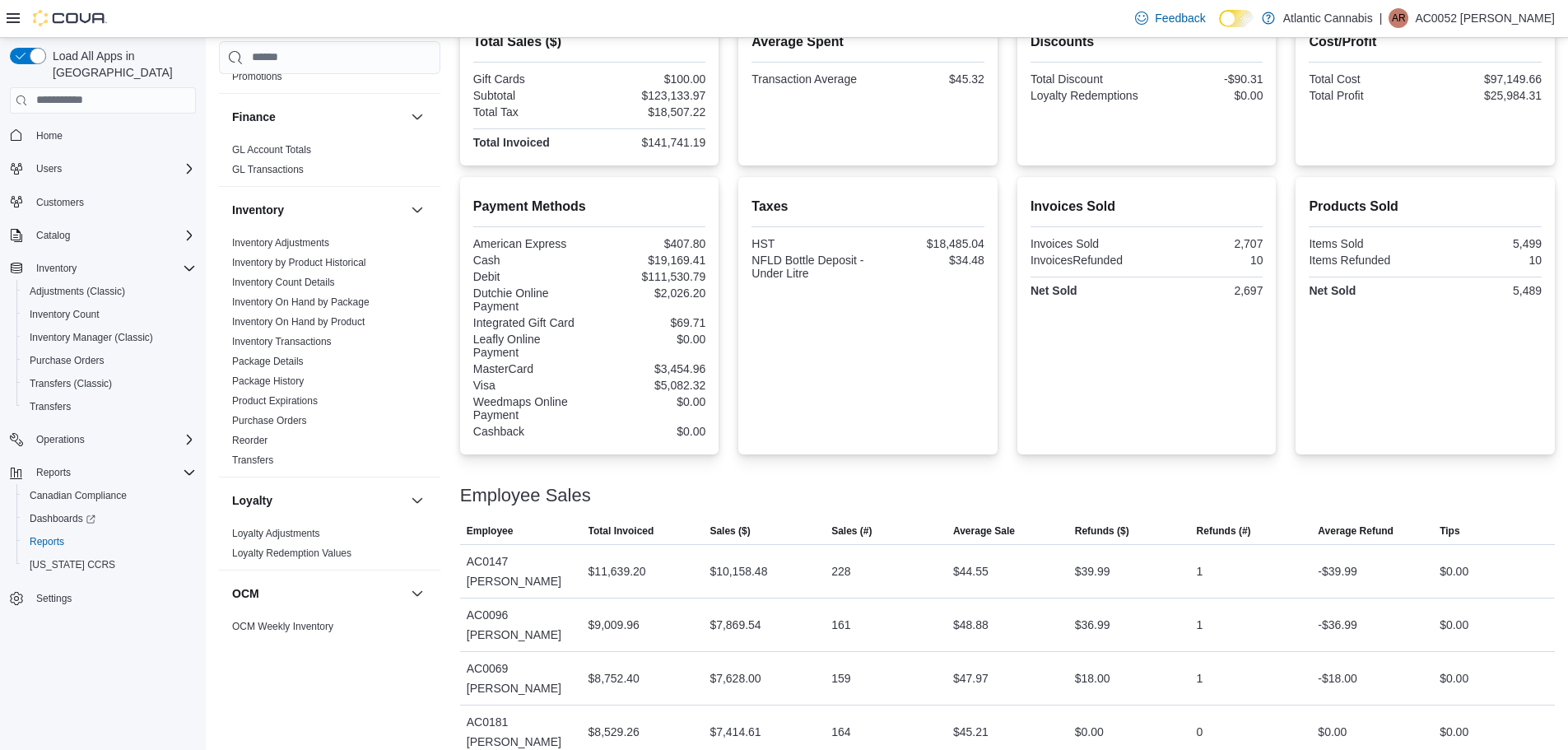
scroll to position [494, 0]
